Goal: Communication & Community: Share content

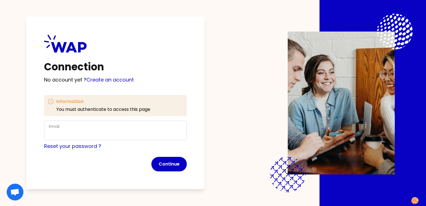
click at [97, 103] on h3 "Information" at bounding box center [103, 101] width 94 height 7
click at [135, 109] on p "You must authenticate to access this page" at bounding box center [103, 109] width 94 height 7
click at [100, 110] on p "You must authenticate to access this page" at bounding box center [103, 109] width 94 height 7
click at [85, 131] on input "Email" at bounding box center [115, 134] width 133 height 8
click at [52, 131] on input "Email" at bounding box center [115, 134] width 133 height 8
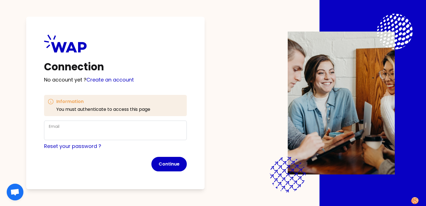
click at [45, 135] on div "Email" at bounding box center [115, 131] width 143 height 20
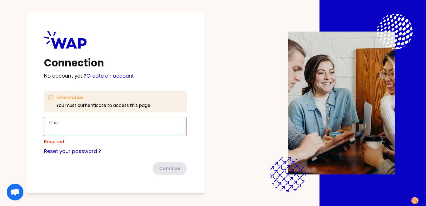
click at [67, 126] on div "Email" at bounding box center [115, 126] width 133 height 15
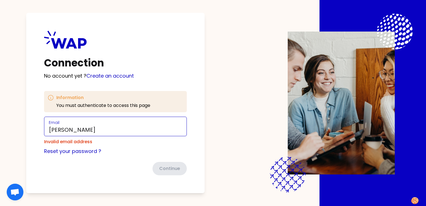
type input "[EMAIL_ADDRESS][DOMAIN_NAME]"
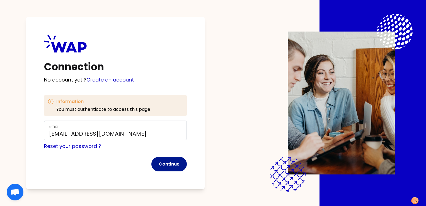
click at [172, 163] on button "Continue" at bounding box center [168, 164] width 35 height 15
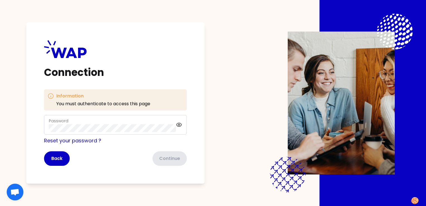
click at [134, 123] on div "Password" at bounding box center [112, 124] width 127 height 15
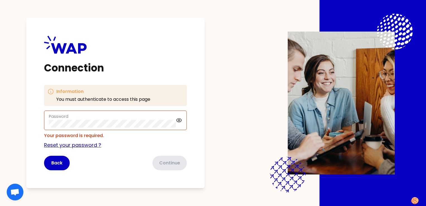
click at [67, 141] on div "Reset your password ?" at bounding box center [115, 145] width 143 height 8
click at [76, 145] on link "Reset your password ?" at bounding box center [72, 144] width 57 height 7
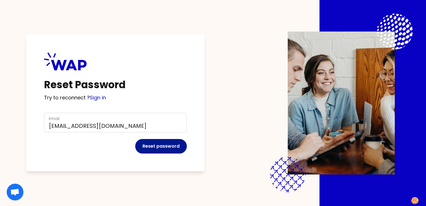
click at [172, 150] on button "Reset password" at bounding box center [161, 146] width 52 height 15
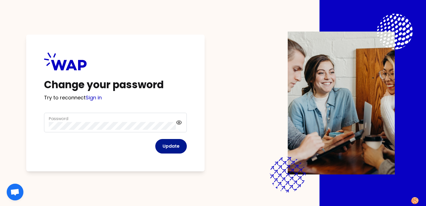
click at [175, 148] on button "Update" at bounding box center [171, 146] width 32 height 15
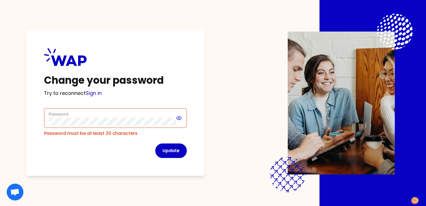
click at [180, 117] on icon at bounding box center [179, 118] width 5 height 4
click at [173, 153] on button "Update" at bounding box center [171, 150] width 32 height 15
click at [177, 151] on button "Update" at bounding box center [171, 150] width 32 height 15
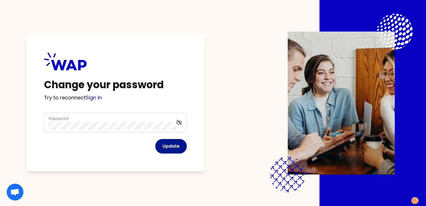
click at [179, 147] on button "Update" at bounding box center [171, 146] width 32 height 15
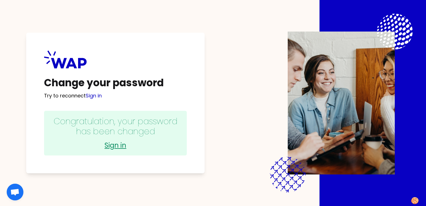
click at [117, 148] on link "Sign in" at bounding box center [116, 145] width 132 height 9
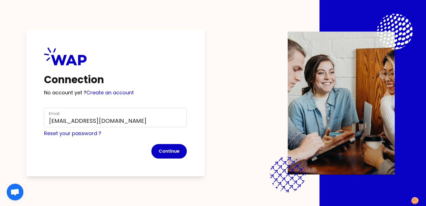
click at [166, 151] on button "Continue" at bounding box center [168, 151] width 35 height 15
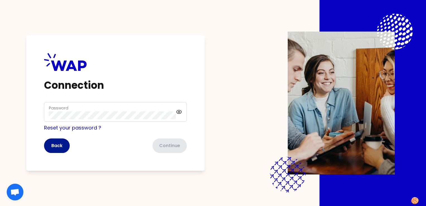
click at [59, 143] on button "Back" at bounding box center [57, 145] width 26 height 15
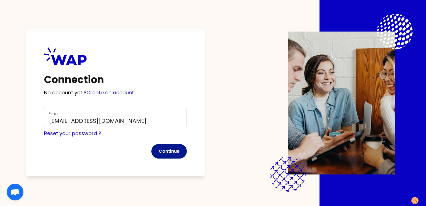
click at [171, 150] on button "Continue" at bounding box center [168, 151] width 35 height 15
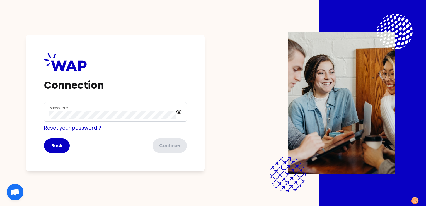
click at [127, 111] on div "Password" at bounding box center [112, 112] width 127 height 15
click at [166, 146] on button "Continue" at bounding box center [168, 145] width 35 height 15
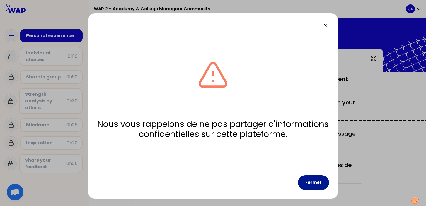
click at [310, 183] on button "Fermer" at bounding box center [313, 182] width 31 height 15
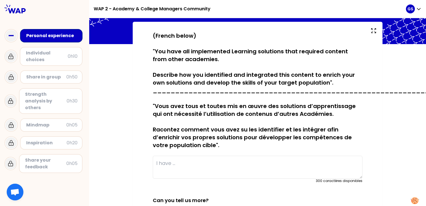
scroll to position [28, 0]
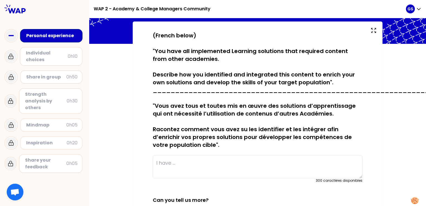
click at [107, 137] on div "sauvegardé (French below) "You have all implemented Learning solutions that req…" at bounding box center [257, 172] width 337 height 303
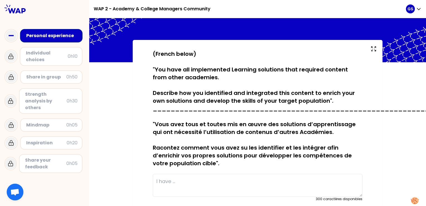
scroll to position [0, 0]
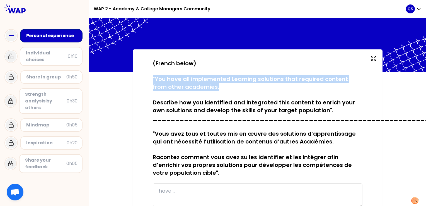
drag, startPoint x: 151, startPoint y: 78, endPoint x: 206, endPoint y: 87, distance: 56.5
click at [206, 87] on p "(French below) "You have all implemented Learning solutions that required conte…" at bounding box center [258, 117] width 210 height 117
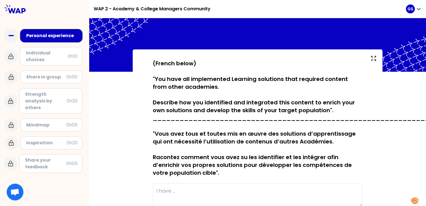
click at [114, 118] on div "sauvegardé (French below) "You have all implemented Learning solutions that req…" at bounding box center [257, 200] width 337 height 303
click at [98, 170] on div "sauvegardé (French below) "You have all implemented Learning solutions that req…" at bounding box center [257, 200] width 337 height 303
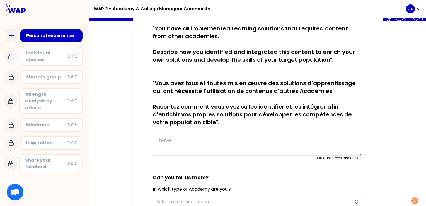
scroll to position [10, 0]
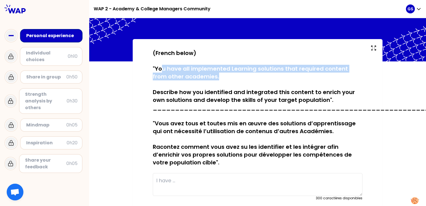
drag, startPoint x: 161, startPoint y: 68, endPoint x: 314, endPoint y: 76, distance: 153.4
click at [314, 76] on p "(French below) "You have all implemented Learning solutions that required conte…" at bounding box center [258, 107] width 210 height 117
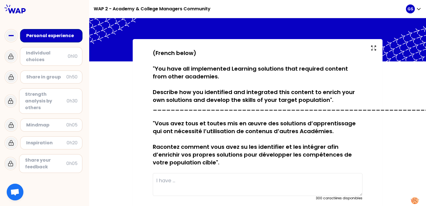
click at [396, 87] on div "sauvegardé (French below) "You have all implemented Learning solutions that req…" at bounding box center [257, 190] width 337 height 303
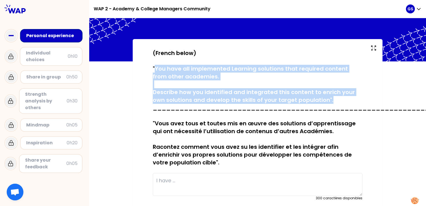
drag, startPoint x: 154, startPoint y: 69, endPoint x: 330, endPoint y: 101, distance: 178.8
click at [330, 101] on p "(French below) "You have all implemented Learning solutions that required conte…" at bounding box center [258, 107] width 210 height 117
click at [127, 103] on div "sauvegardé (French below) "You have all implemented Learning solutions that req…" at bounding box center [257, 190] width 337 height 303
drag, startPoint x: 155, startPoint y: 70, endPoint x: 326, endPoint y: 100, distance: 173.6
click at [326, 100] on p "(French below) "You have all implemented Learning solutions that required conte…" at bounding box center [258, 107] width 210 height 117
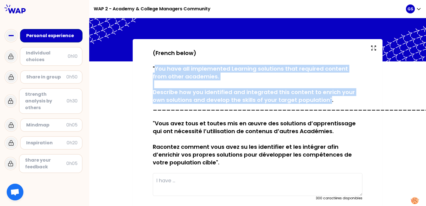
click at [124, 98] on div "sauvegardé (French below) "You have all implemented Learning solutions that req…" at bounding box center [257, 190] width 337 height 303
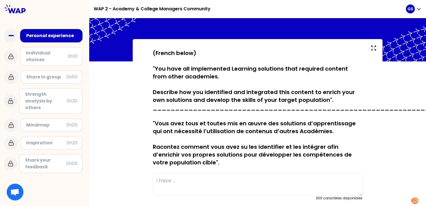
click at [123, 95] on div "sauvegardé (French below) "You have all implemented Learning solutions that req…" at bounding box center [257, 190] width 337 height 303
click at [115, 135] on div "sauvegardé (French below) "You have all implemented Learning solutions that req…" at bounding box center [257, 190] width 337 height 303
click at [113, 155] on div "sauvegardé (French below) "You have all implemented Learning solutions that req…" at bounding box center [257, 190] width 337 height 303
click at [144, 145] on div "sauvegardé (French below) "You have all implemented Learning solutions that req…" at bounding box center [258, 190] width 228 height 282
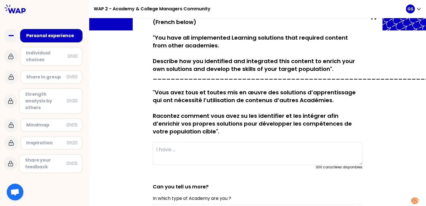
scroll to position [0, 0]
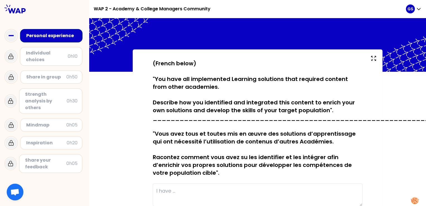
click at [135, 98] on div "sauvegardé (French below) "You have all implemented Learning solutions that req…" at bounding box center [258, 200] width 250 height 303
click at [130, 104] on div "sauvegardé (French below) "You have all implemented Learning solutions that req…" at bounding box center [257, 200] width 337 height 303
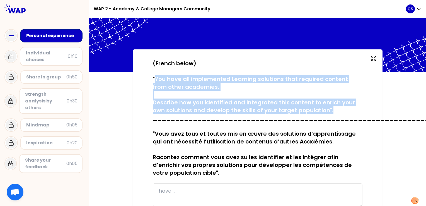
drag, startPoint x: 153, startPoint y: 78, endPoint x: 332, endPoint y: 110, distance: 182.0
click at [332, 110] on p "(French below) "You have all implemented Learning solutions that required conte…" at bounding box center [258, 117] width 210 height 117
drag, startPoint x: 332, startPoint y: 110, endPoint x: 363, endPoint y: 110, distance: 31.0
click at [363, 110] on div "sauvegardé (French below) "You have all implemented Learning solutions that req…" at bounding box center [258, 200] width 228 height 282
click at [130, 109] on div "sauvegardé (French below) "You have all implemented Learning solutions that req…" at bounding box center [257, 200] width 337 height 303
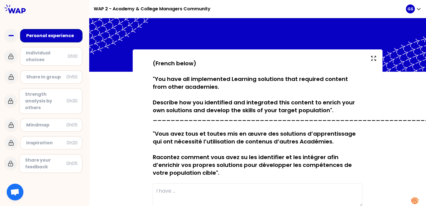
click at [133, 106] on div "sauvegardé (French below) "You have all implemented Learning solutions that req…" at bounding box center [258, 200] width 250 height 303
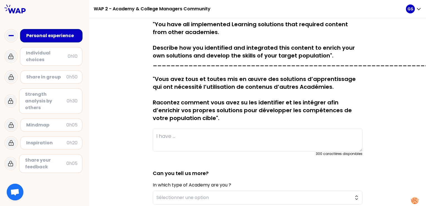
scroll to position [56, 0]
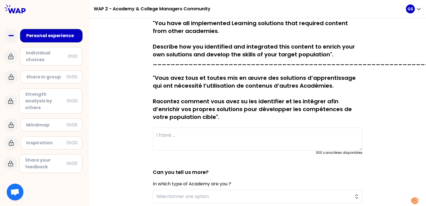
click at [176, 138] on textarea at bounding box center [258, 138] width 210 height 23
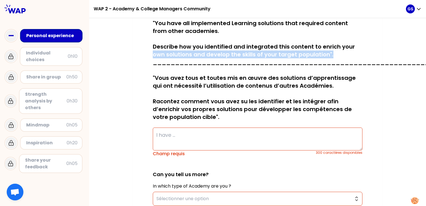
drag, startPoint x: 152, startPoint y: 56, endPoint x: 338, endPoint y: 54, distance: 185.8
click at [338, 54] on p "(French below) "You have all implemented Learning solutions that required conte…" at bounding box center [258, 62] width 210 height 117
drag, startPoint x: 338, startPoint y: 54, endPoint x: 355, endPoint y: 54, distance: 17.0
click at [355, 54] on p "(French below) "You have all implemented Learning solutions that required conte…" at bounding box center [258, 62] width 210 height 117
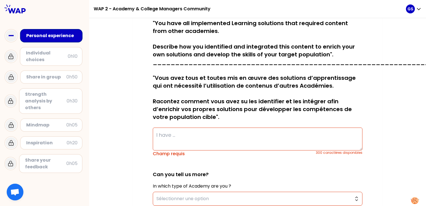
click at [186, 135] on textarea at bounding box center [258, 138] width 210 height 23
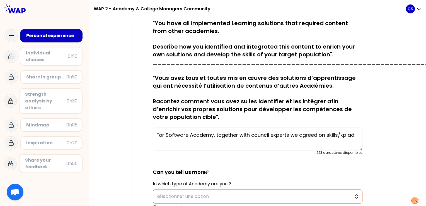
click at [352, 134] on textarea "For Software Academy, together with council experts we agreed on skills/kp ad" at bounding box center [258, 138] width 210 height 23
click at [295, 175] on h2 "Can you tell us more?" at bounding box center [258, 167] width 210 height 17
click at [251, 173] on h2 "Can you tell us more?" at bounding box center [258, 167] width 210 height 17
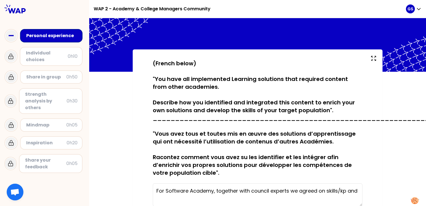
scroll to position [84, 0]
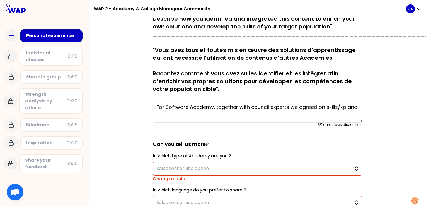
click at [356, 105] on textarea "For Software Academy, together with council experts we agreed on skills/kp and" at bounding box center [258, 111] width 210 height 23
click at [288, 114] on textarea "For Software Academy, together with council experts we agreed on skills/kp and …" at bounding box center [258, 111] width 210 height 23
click at [285, 116] on textarea "For Software Academy, together with council experts we agreed on skills/kp and …" at bounding box center [258, 111] width 210 height 23
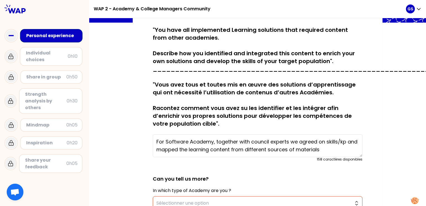
scroll to position [28, 0]
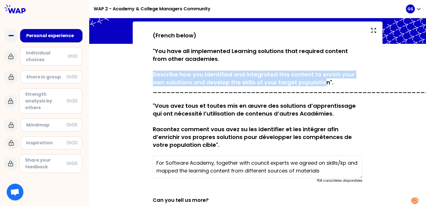
drag, startPoint x: 146, startPoint y: 73, endPoint x: 320, endPoint y: 81, distance: 173.7
click at [320, 81] on div "sauvegardé (French below) "You have all implemented Learning solutions that req…" at bounding box center [258, 179] width 228 height 295
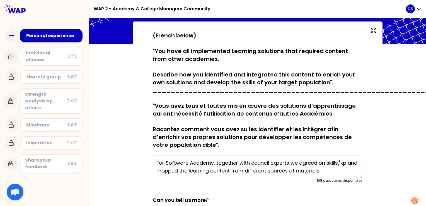
drag, startPoint x: 320, startPoint y: 81, endPoint x: 384, endPoint y: 90, distance: 64.7
click at [387, 83] on div "sauvegardé (French below) "You have all implemented Learning solutions that req…" at bounding box center [257, 179] width 337 height 316
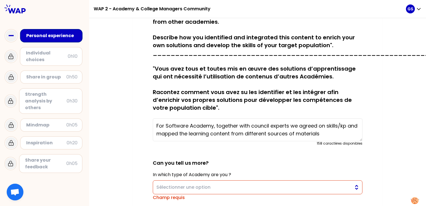
scroll to position [112, 0]
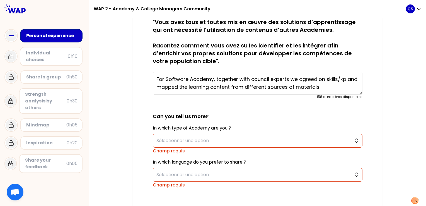
click at [318, 88] on textarea "For Software Academy, together with council experts we agreed on skills/kp and …" at bounding box center [258, 83] width 210 height 23
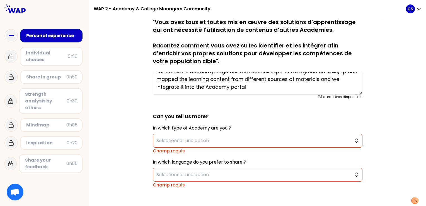
click at [252, 87] on textarea "For Software Academy, together with council experts we agreed on skills/kp and …" at bounding box center [258, 83] width 210 height 23
type textarea "For Software Academy, together with council experts we agreed on skills/kp and …"
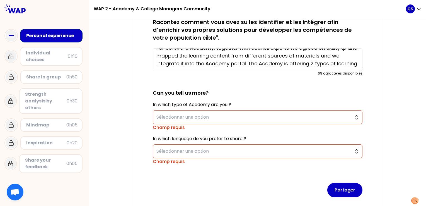
scroll to position [163, 0]
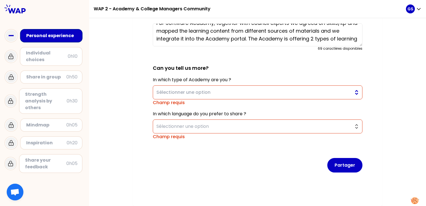
click at [311, 89] on span "Sélectionner une option" at bounding box center [254, 92] width 195 height 7
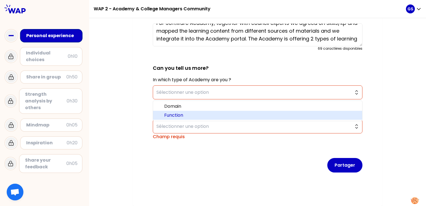
click at [169, 112] on span "Function" at bounding box center [261, 115] width 194 height 7
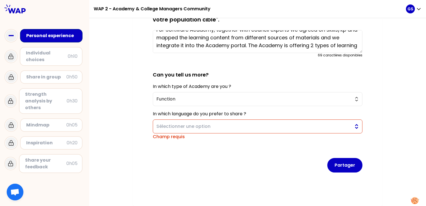
click at [288, 124] on span "Sélectionner une option" at bounding box center [254, 126] width 195 height 7
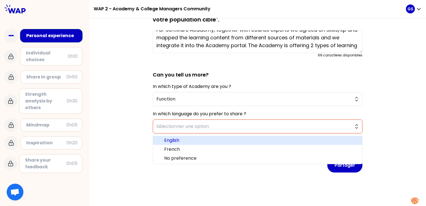
click at [174, 137] on span "English" at bounding box center [261, 140] width 194 height 7
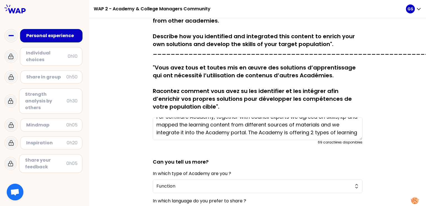
scroll to position [16, 0]
click at [183, 131] on textarea "For Software Academy, together with council experts we agreed on skills/kp and …" at bounding box center [258, 128] width 210 height 23
click at [220, 137] on textarea "For Software Academy, together with council experts we agreed on skills/kp and …" at bounding box center [258, 128] width 210 height 23
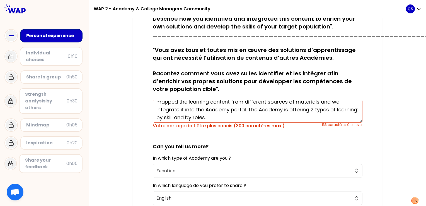
scroll to position [0, 0]
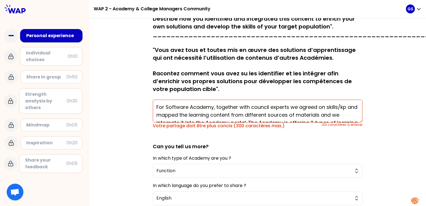
drag, startPoint x: 204, startPoint y: 119, endPoint x: 152, endPoint y: 95, distance: 57.2
click at [153, 95] on div "sauvegardé (French below) "You have all implemented Learning solutions that req…" at bounding box center [258, 52] width 210 height 153
paste textarea "the Software Academy, we collaborated with council experts to define the key sk…"
click at [235, 115] on textarea "For the Software Academy, we collaborated with council experts to define the ke…" at bounding box center [258, 111] width 210 height 23
click at [257, 111] on textarea "For the Software Academy, we collaborated with council experts to define the ke…" at bounding box center [258, 111] width 210 height 23
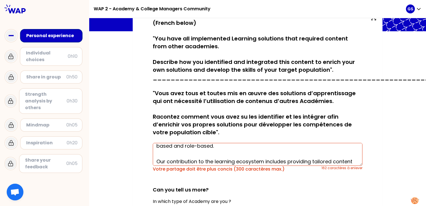
scroll to position [47, 0]
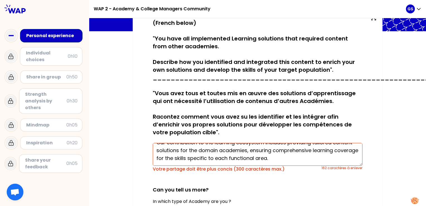
click at [320, 158] on textarea "For the Software Academy, we collaborated with council experts to define the ke…" at bounding box center [258, 154] width 210 height 23
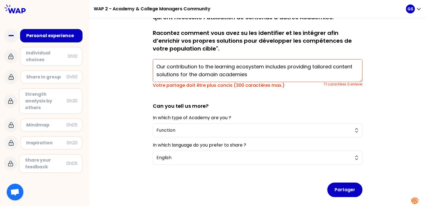
scroll to position [152, 0]
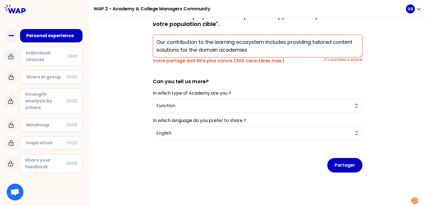
click at [246, 46] on textarea "For the Software Academy, we collaborated with council experts to define the ke…" at bounding box center [258, 46] width 210 height 23
click at [340, 162] on button "Partager" at bounding box center [345, 165] width 35 height 15
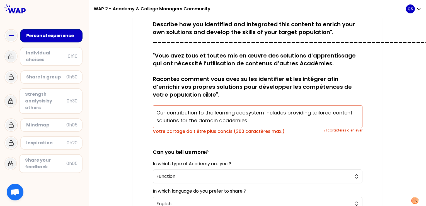
scroll to position [68, 0]
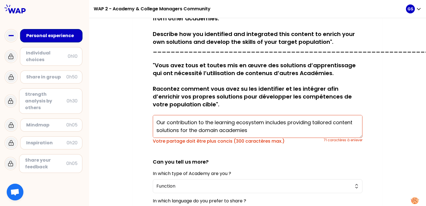
click at [271, 133] on textarea "For the Software Academy, we collaborated with council experts to define the ke…" at bounding box center [258, 126] width 210 height 23
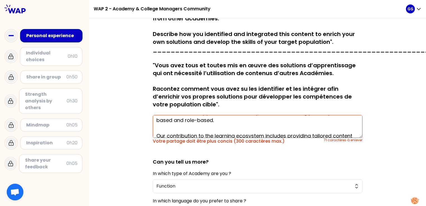
drag, startPoint x: 203, startPoint y: 131, endPoint x: 142, endPoint y: 117, distance: 62.5
click at [144, 117] on div "sauvegardé (French below) "You have all implemented Learning solutions that req…" at bounding box center [258, 133] width 228 height 284
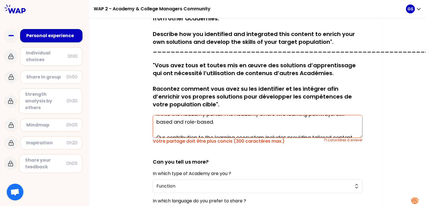
click at [263, 124] on textarea "For the Software Academy, we collaborated with council experts to define the ke…" at bounding box center [258, 126] width 210 height 23
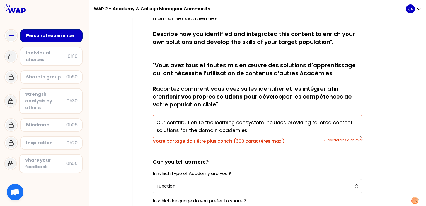
drag, startPoint x: 154, startPoint y: 132, endPoint x: 251, endPoint y: 132, distance: 96.5
click at [251, 132] on textarea "For the Software Academy, we collaborated with council experts to define the ke…" at bounding box center [258, 126] width 210 height 23
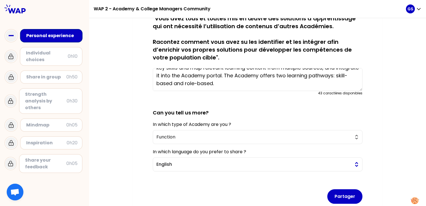
scroll to position [150, 0]
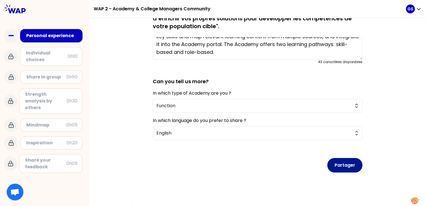
type textarea "For the Software Academy, we collaborated with council experts to define the ke…"
click at [341, 161] on button "Partager" at bounding box center [345, 165] width 35 height 15
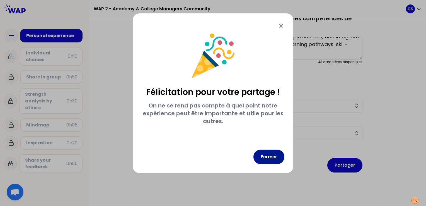
click at [278, 159] on button "Fermer" at bounding box center [269, 157] width 31 height 15
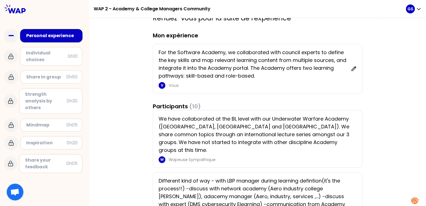
scroll to position [56, 0]
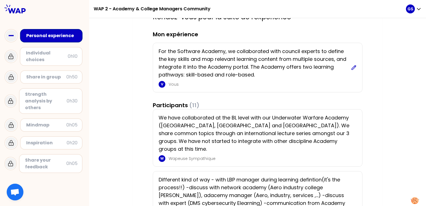
click at [352, 69] on icon at bounding box center [354, 67] width 4 height 4
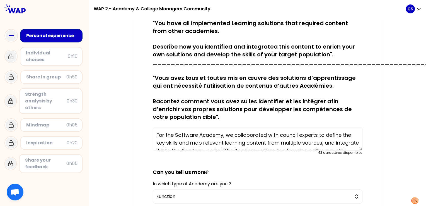
click at [316, 134] on textarea "For the Software Academy, we collaborated with council experts to define the ke…" at bounding box center [258, 138] width 210 height 23
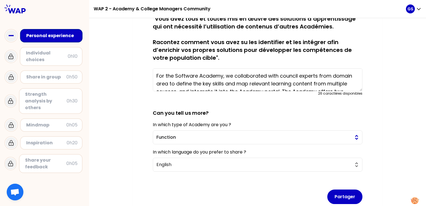
scroll to position [139, 0]
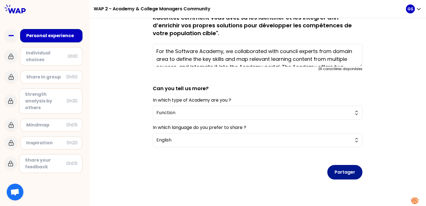
type textarea "For the Software Academy, we collaborated with council experts from domain area…"
click at [345, 171] on button "Partager" at bounding box center [345, 172] width 35 height 15
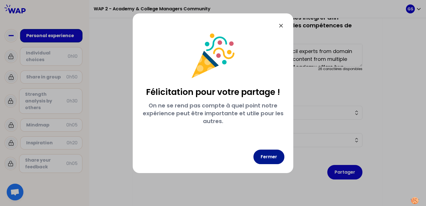
click at [259, 155] on button "Fermer" at bounding box center [269, 157] width 31 height 15
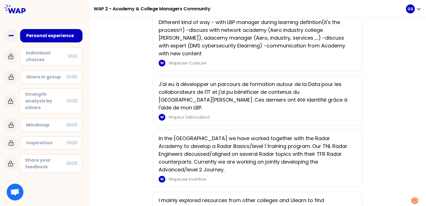
scroll to position [223, 0]
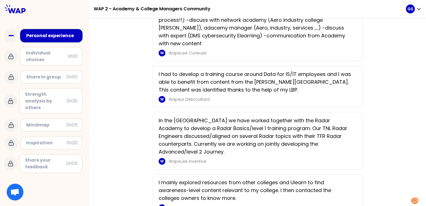
click at [128, 184] on div "Merci pour votre partage. Rendez-vous pour la suite de l'expérience Mon expérie…" at bounding box center [257, 182] width 337 height 712
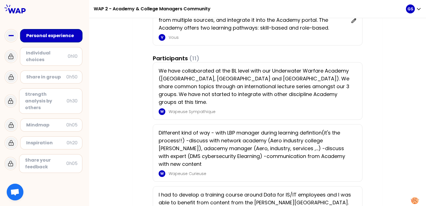
scroll to position [28, 0]
